Goal: Check status: Check status

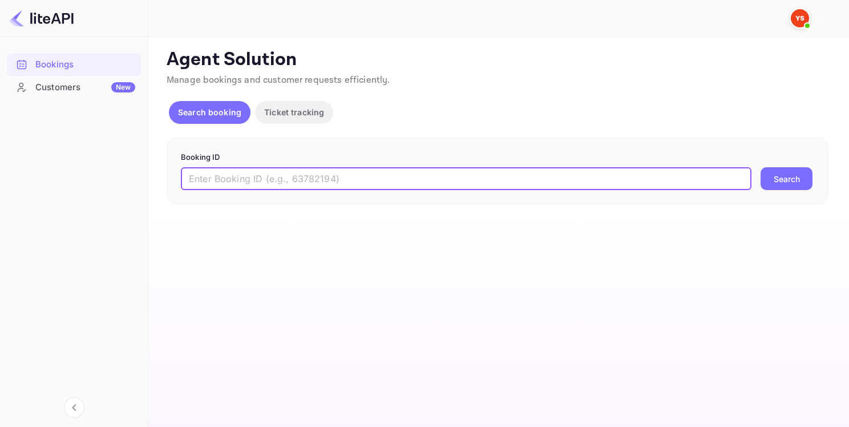
paste input "8418241"
type input "8418241"
click at [792, 184] on button "Search" at bounding box center [787, 178] width 52 height 23
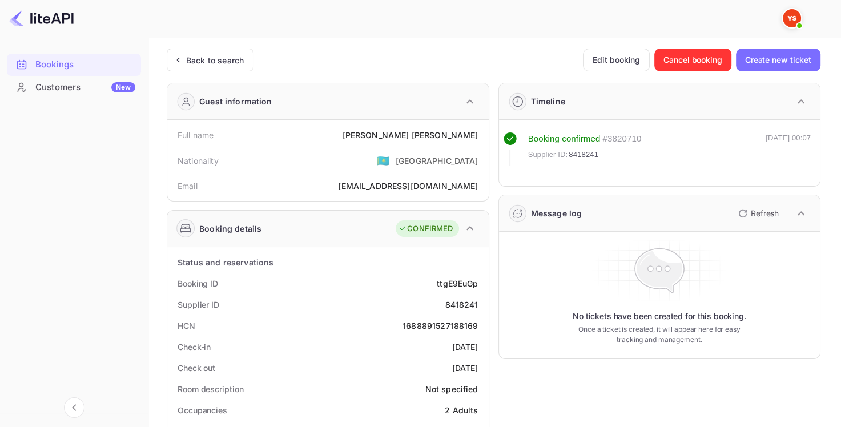
click at [461, 301] on div "8418241" at bounding box center [461, 305] width 33 height 12
copy div "8418241"
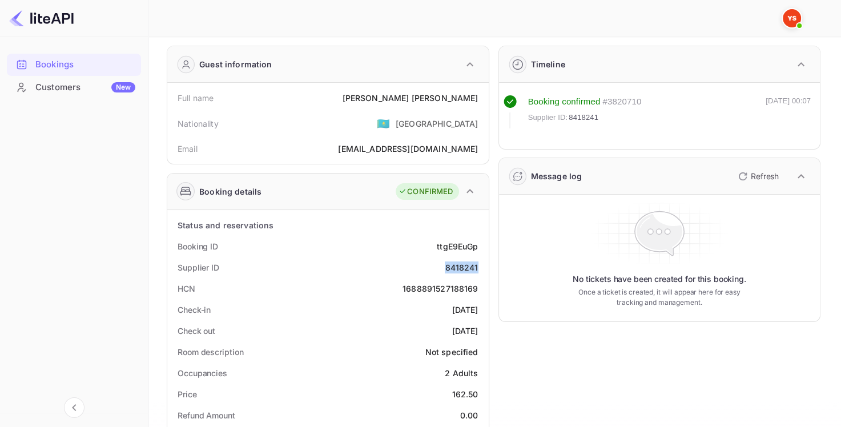
scroll to position [57, 0]
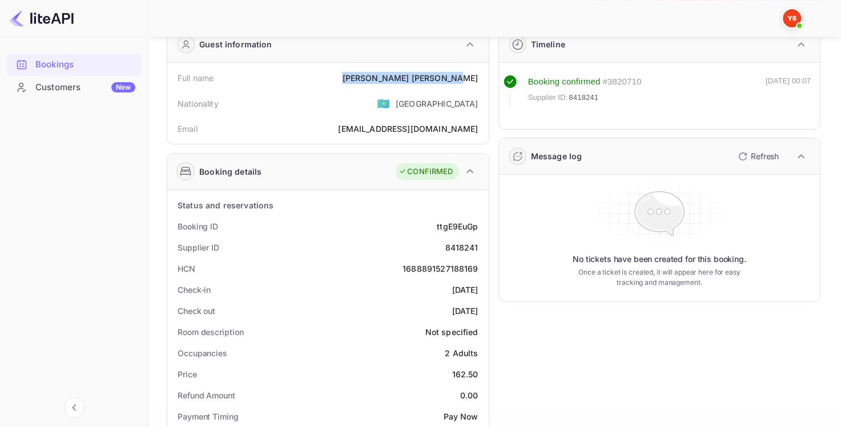
drag, startPoint x: 395, startPoint y: 77, endPoint x: 476, endPoint y: 75, distance: 81.1
click at [476, 75] on div "[PERSON_NAME]" at bounding box center [410, 78] width 136 height 12
copy div "[PERSON_NAME]"
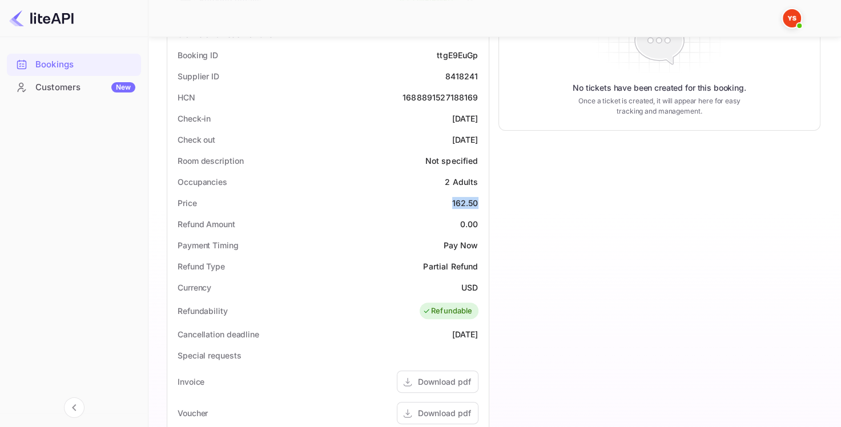
drag, startPoint x: 451, startPoint y: 201, endPoint x: 479, endPoint y: 202, distance: 28.6
click at [479, 202] on div "Price 162.50" at bounding box center [328, 202] width 312 height 21
copy div "162.50"
